Goal: Information Seeking & Learning: Learn about a topic

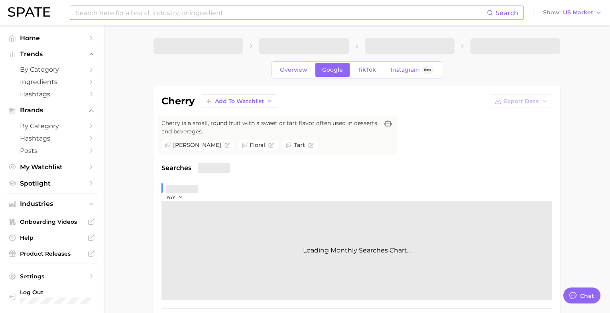
click at [131, 13] on input at bounding box center [281, 13] width 412 height 14
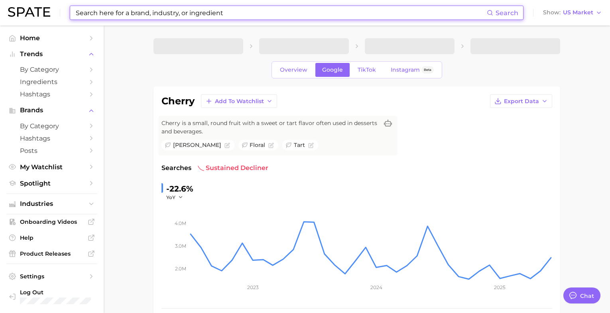
type textarea "x"
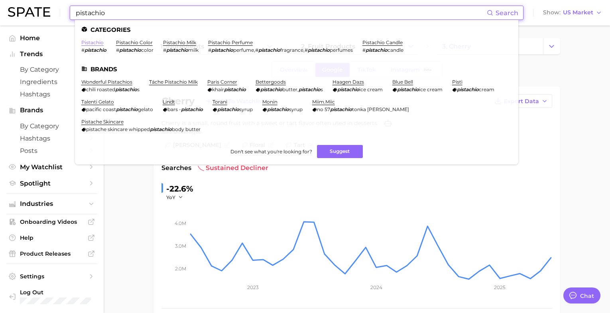
type input "pistachio"
click at [89, 42] on link "pistachio" at bounding box center [92, 42] width 22 height 6
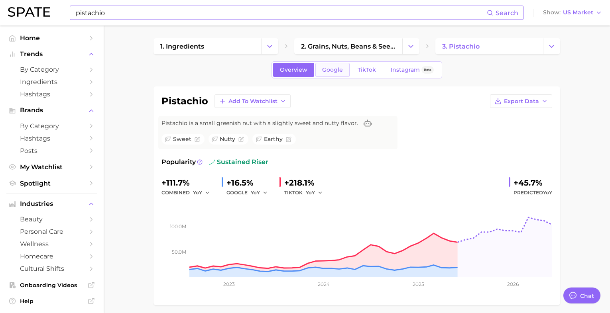
click at [330, 75] on link "Google" at bounding box center [332, 70] width 34 height 14
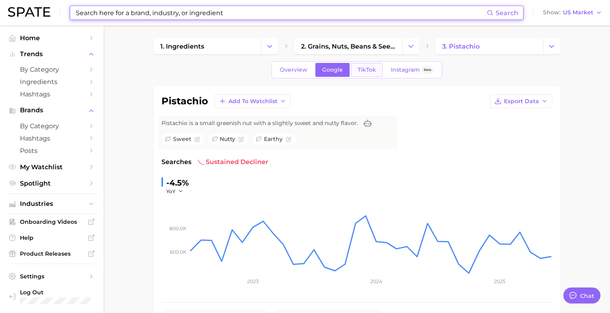
click at [367, 71] on span "TikTok" at bounding box center [367, 70] width 18 height 7
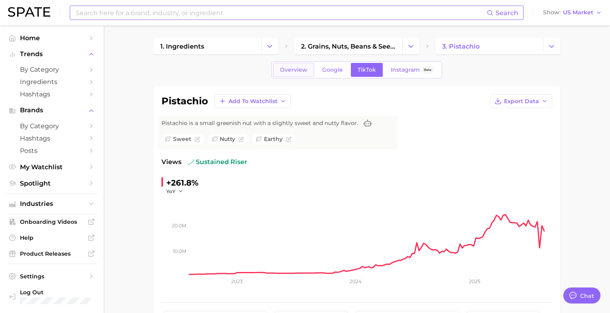
click at [287, 71] on span "Overview" at bounding box center [294, 70] width 28 height 7
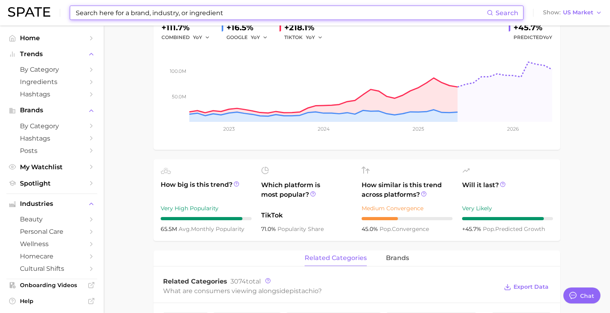
scroll to position [66, 0]
